Goal: Task Accomplishment & Management: Use online tool/utility

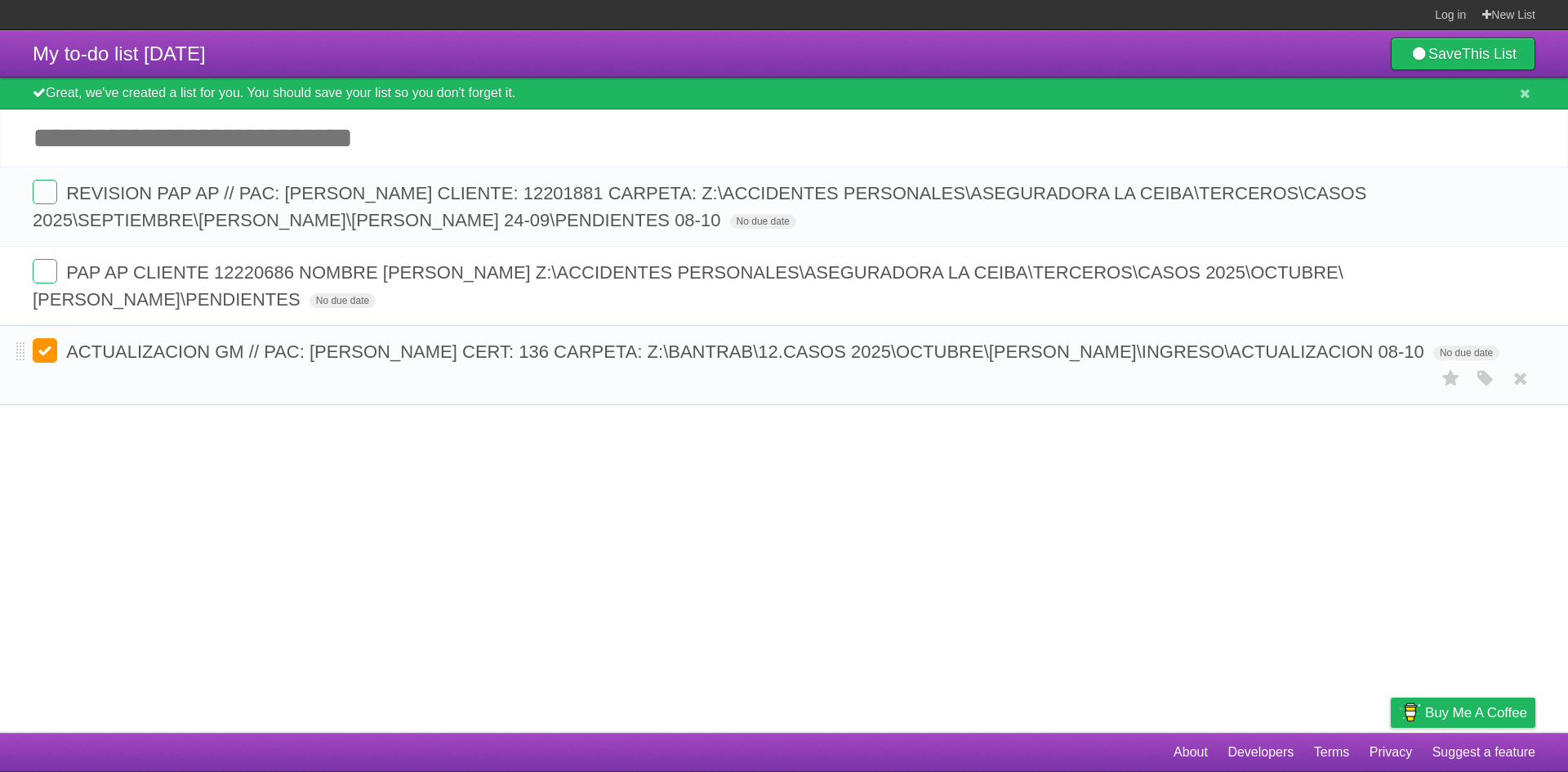
click at [43, 354] on label at bounding box center [45, 350] width 24 height 24
